Goal: Task Accomplishment & Management: Use online tool/utility

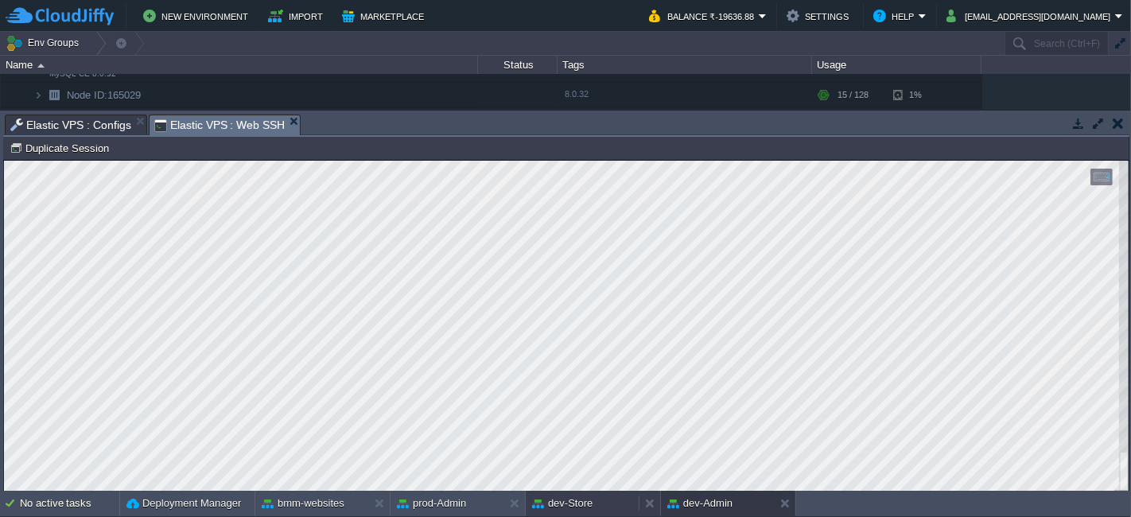
click at [584, 498] on button "dev-Store" at bounding box center [562, 504] width 60 height 16
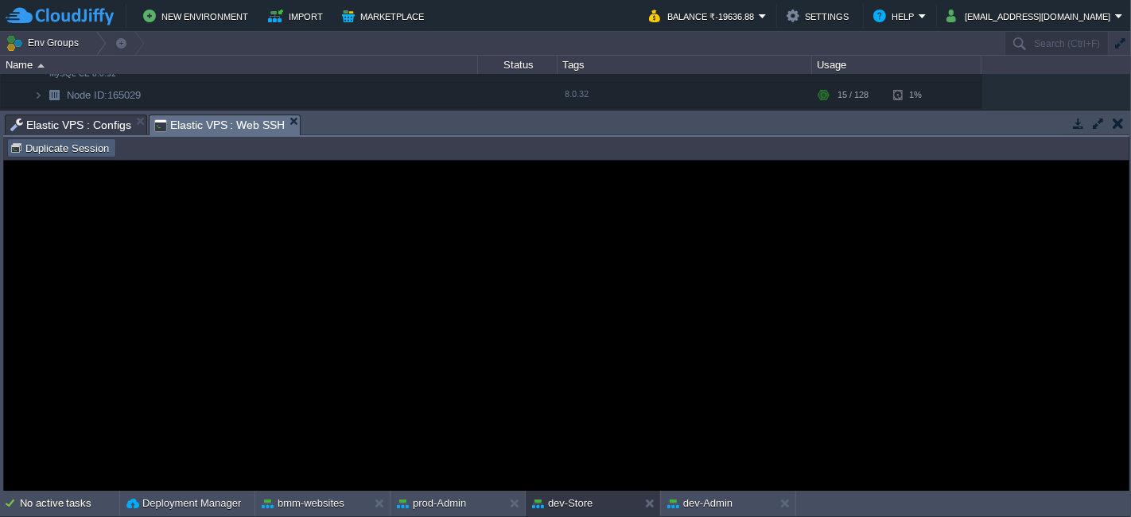
click at [88, 138] on td "Duplicate Session" at bounding box center [61, 147] width 109 height 19
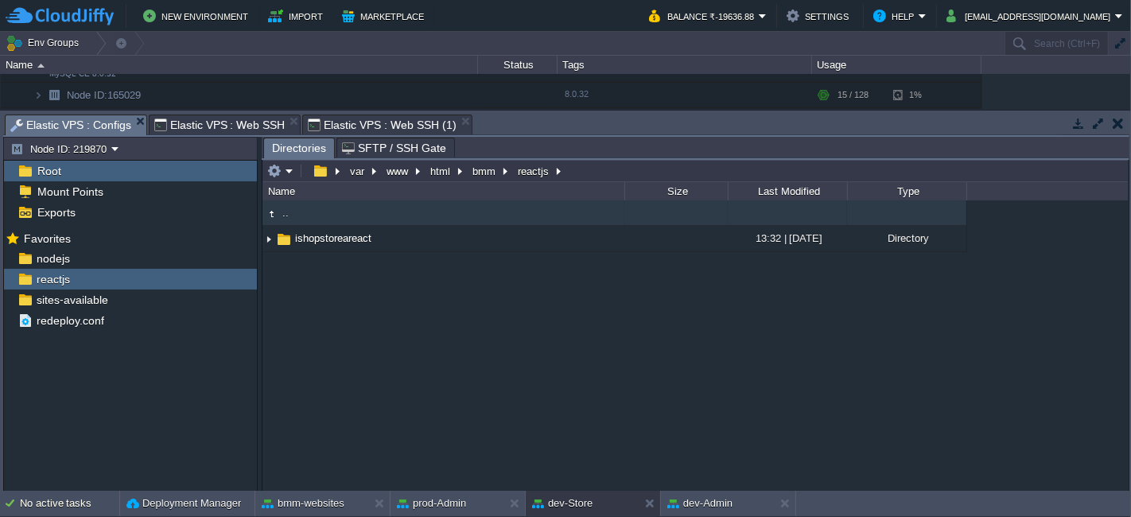
click at [92, 121] on span "Elastic VPS : Configs" at bounding box center [70, 125] width 121 height 20
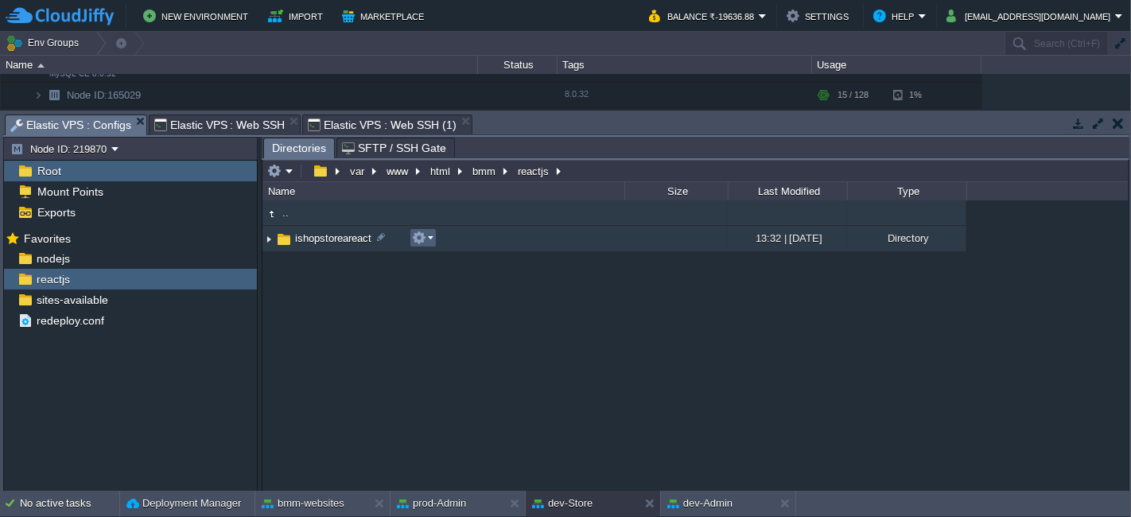
click at [430, 239] on em at bounding box center [422, 238] width 21 height 14
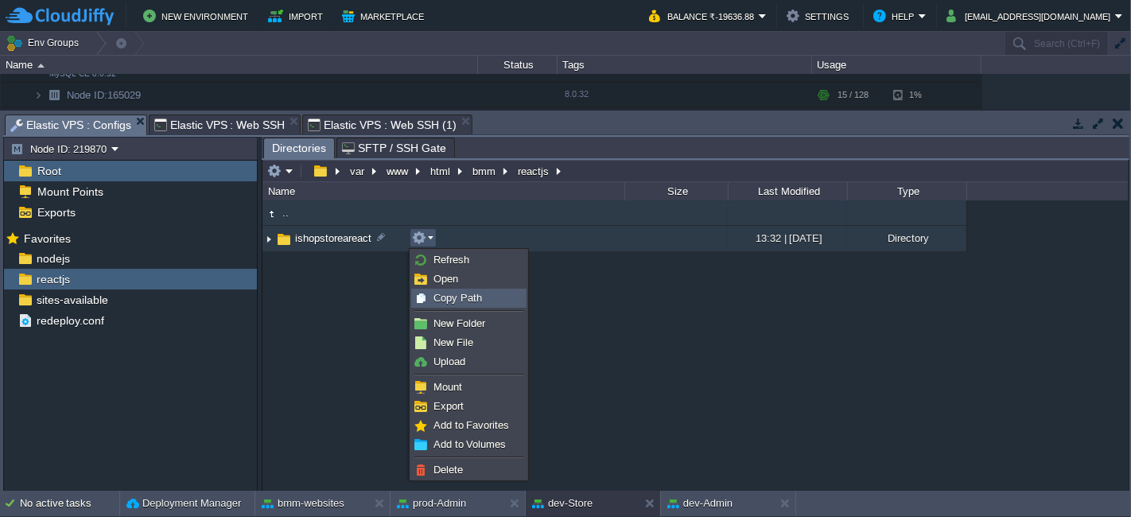
click at [453, 301] on span "Copy Path" at bounding box center [458, 298] width 49 height 12
type textarea "/var/www/html/bmm/reactjs/ishopstoreareact"
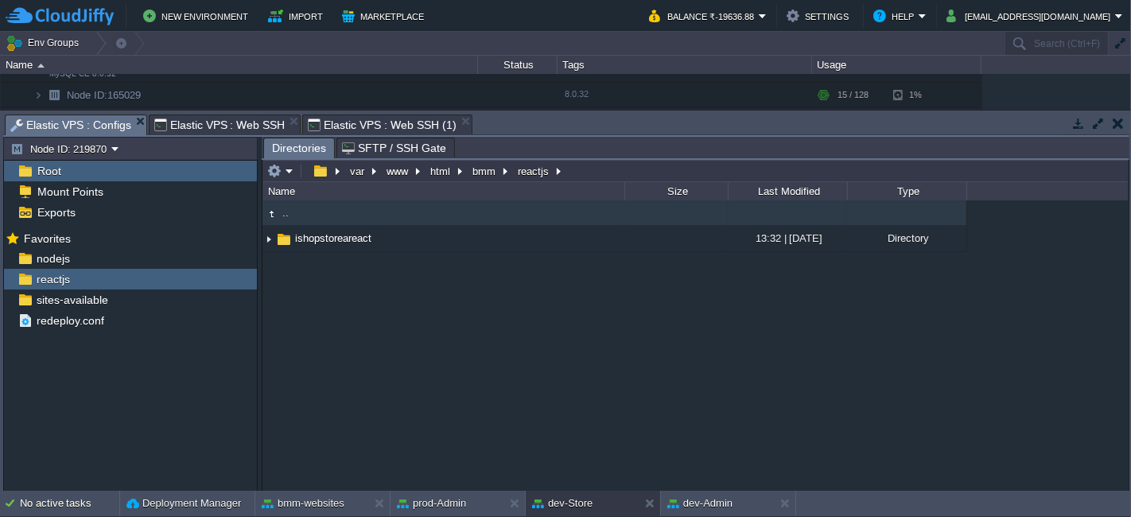
type input "#000000"
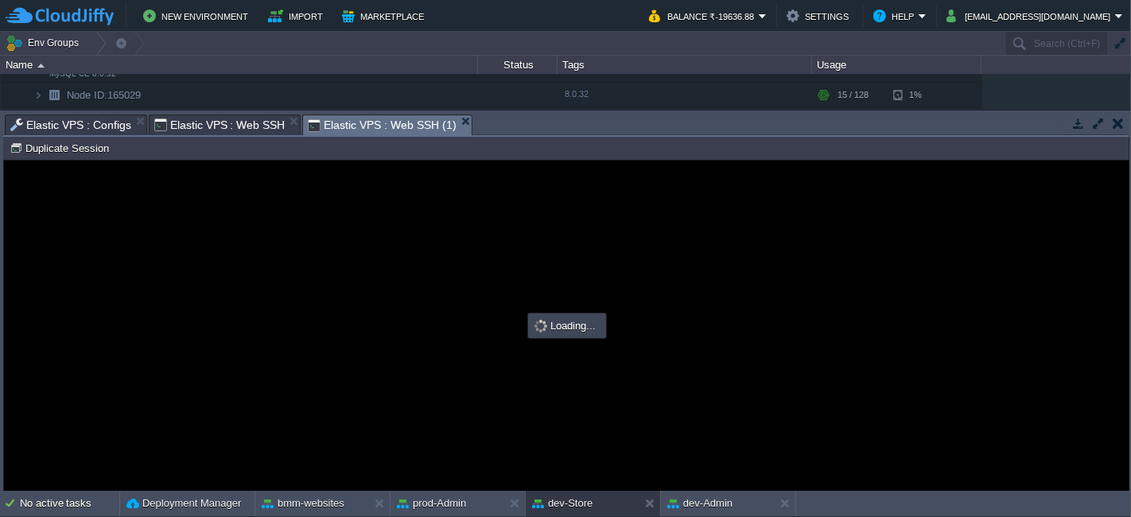
click at [378, 116] on span "Elastic VPS : Web SSH (1)" at bounding box center [382, 125] width 148 height 20
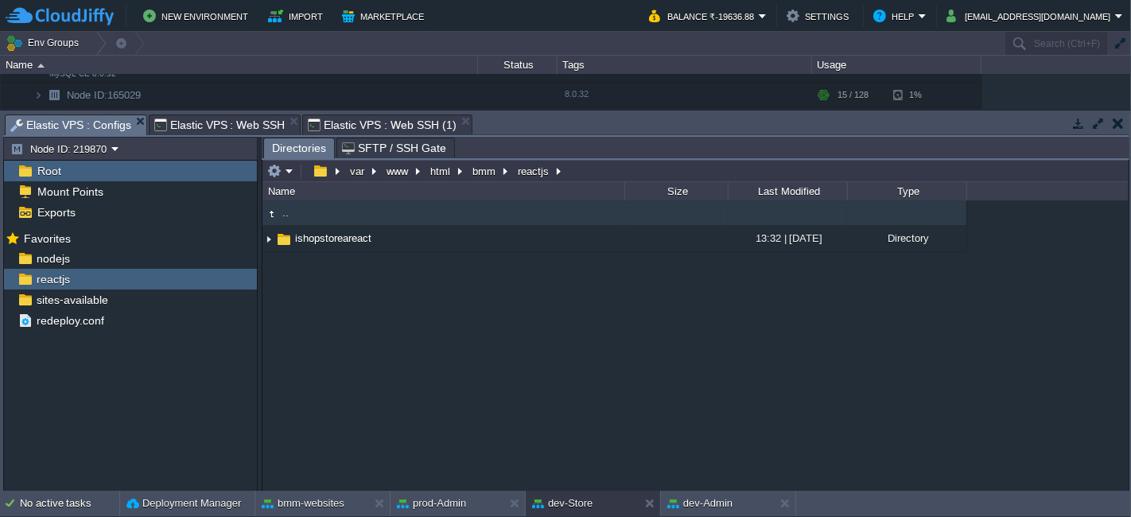
click at [98, 126] on span "Elastic VPS : Configs" at bounding box center [70, 125] width 121 height 20
click at [152, 255] on div "nodejs" at bounding box center [130, 258] width 253 height 21
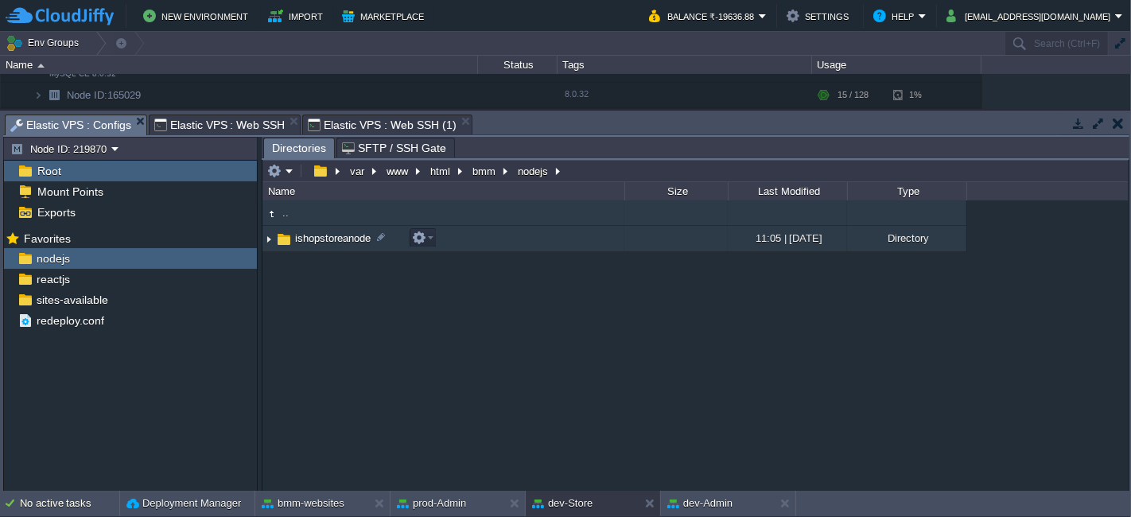
click at [419, 227] on td "ishopstoreanode" at bounding box center [444, 239] width 362 height 26
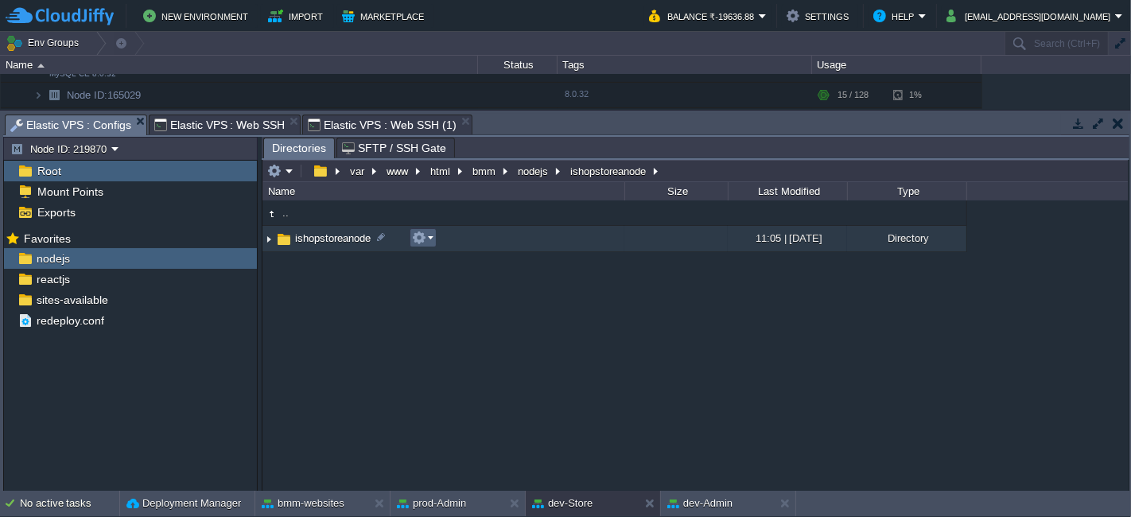
click at [429, 238] on em at bounding box center [422, 238] width 21 height 14
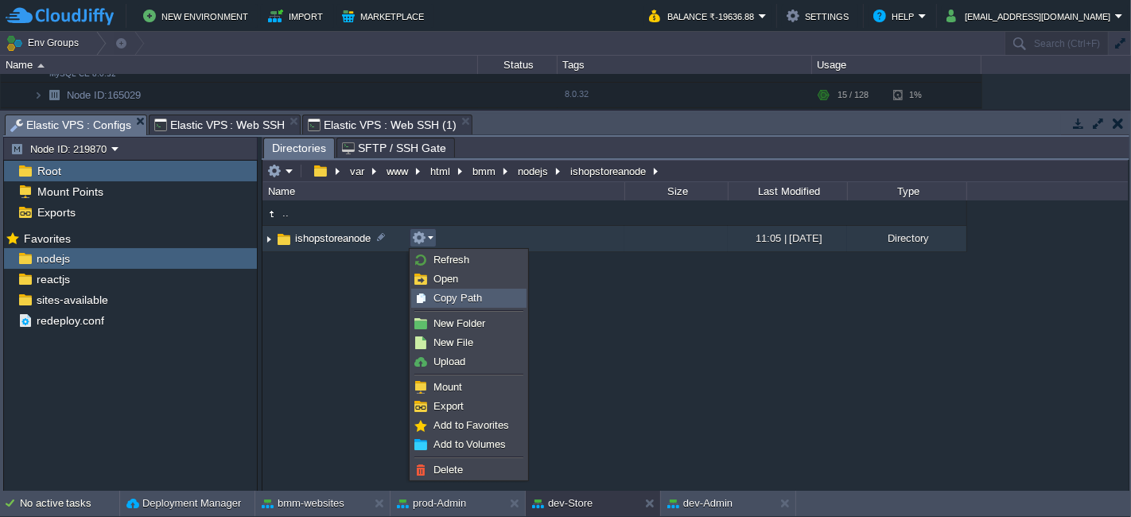
click at [468, 295] on span "Copy Path" at bounding box center [458, 298] width 49 height 12
type textarea "/var/www/html/bmm/nodejs/ishopstoreanode"
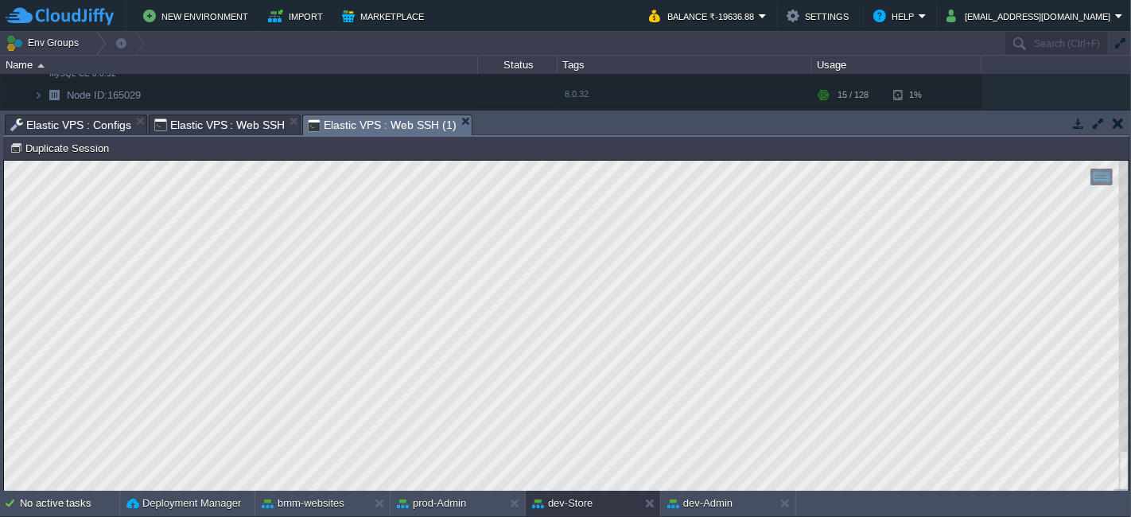
click at [391, 125] on span "Elastic VPS : Web SSH (1)" at bounding box center [382, 125] width 148 height 20
